Goal: Task Accomplishment & Management: Manage account settings

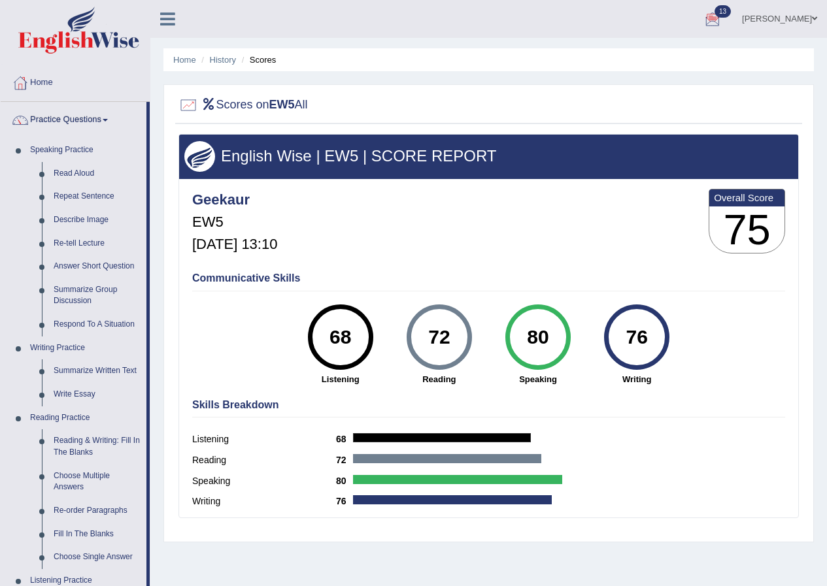
click at [815, 16] on span at bounding box center [813, 18] width 5 height 8
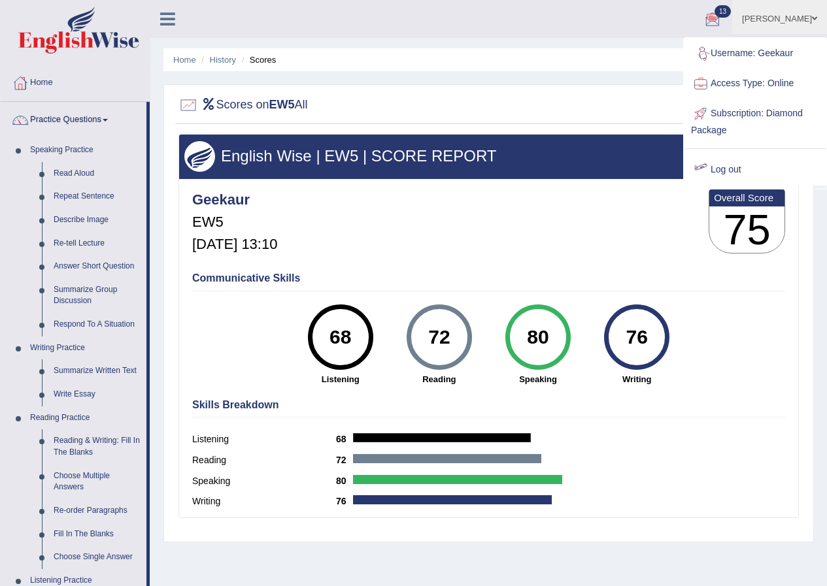
click at [728, 170] on link "Log out" at bounding box center [754, 170] width 141 height 30
